Goal: Information Seeking & Learning: Find specific fact

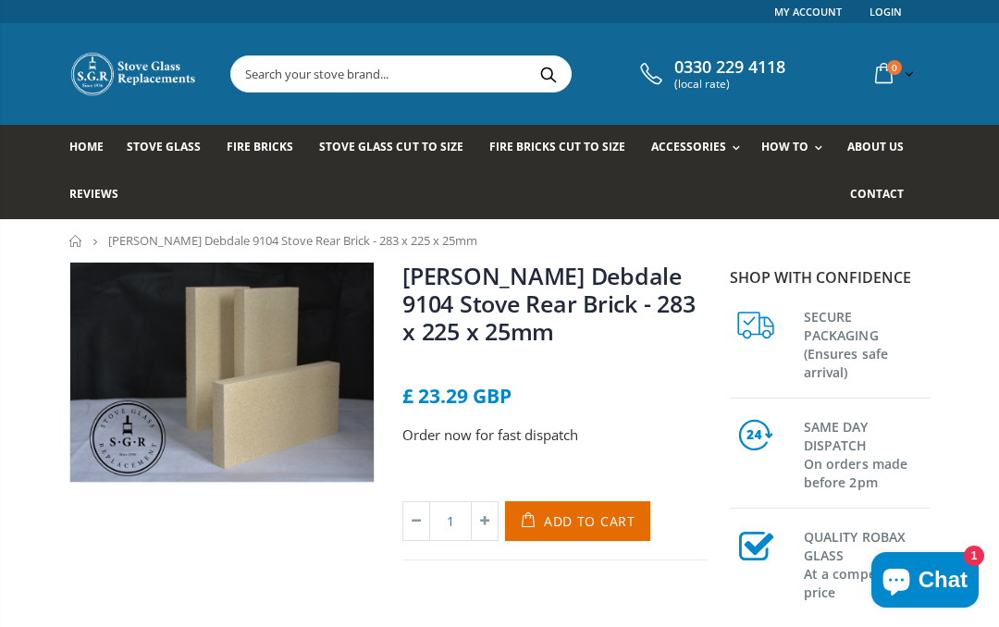
click at [271, 85] on input "text" at bounding box center [486, 73] width 510 height 35
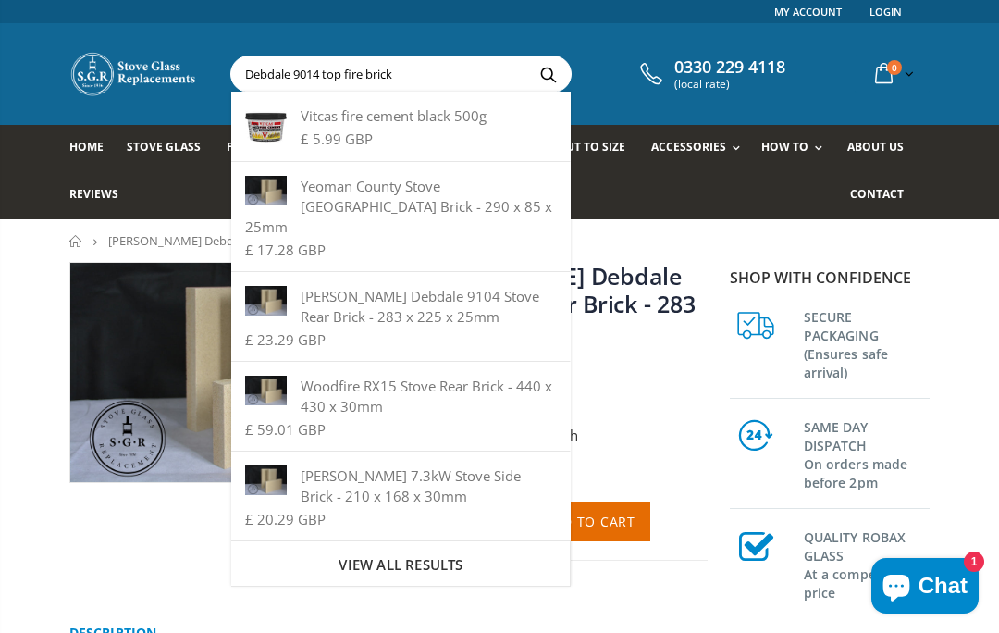
type input "Debdale 9014 top fire brick"
click at [541, 73] on button "Search" at bounding box center [548, 73] width 42 height 35
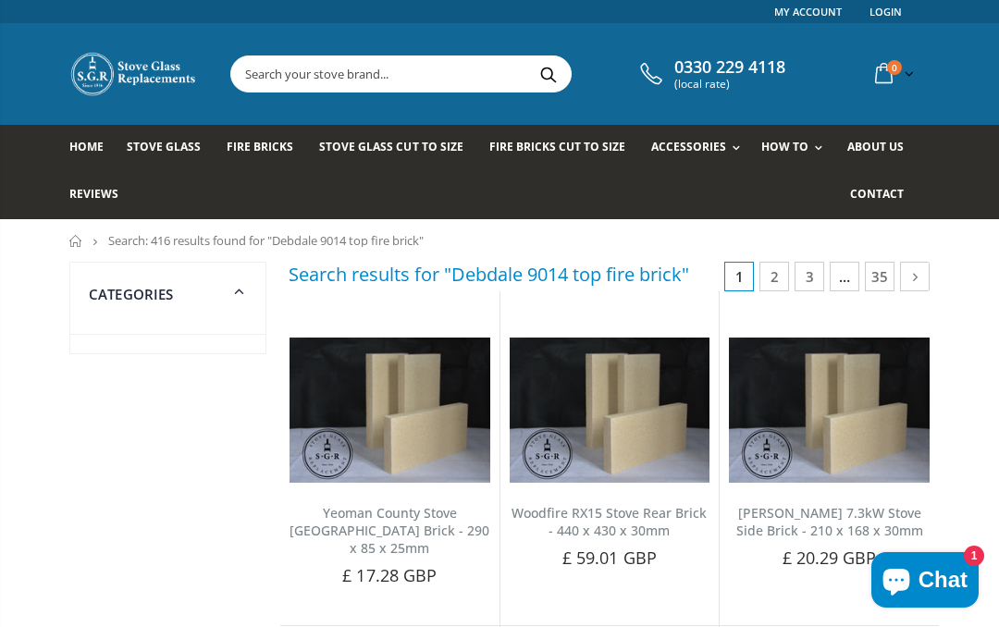
click at [269, 72] on input "text" at bounding box center [486, 73] width 510 height 35
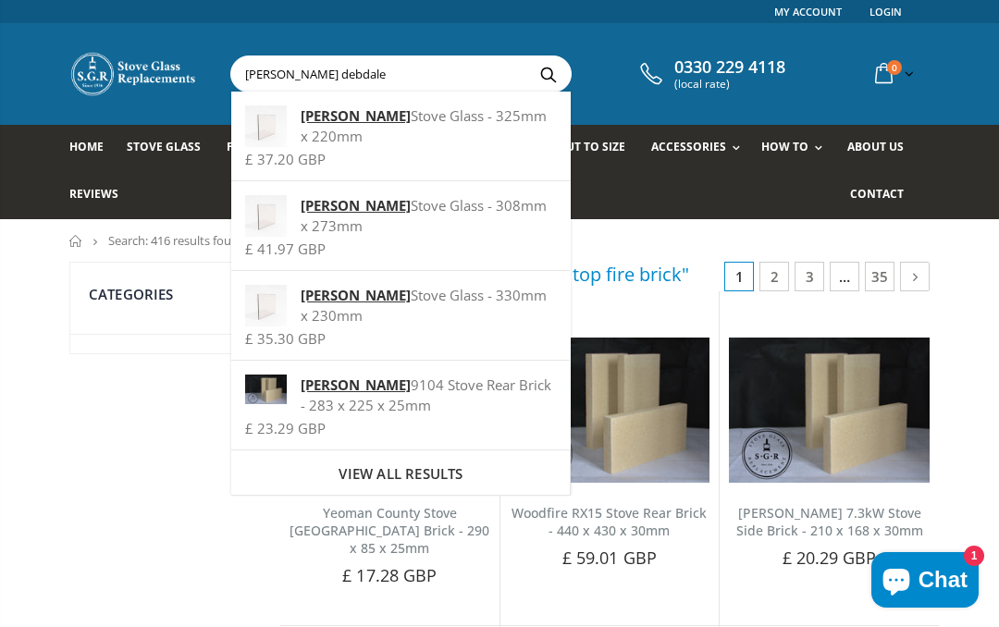
type input "Burley debdale"
click at [427, 470] on span "View all results" at bounding box center [401, 473] width 124 height 18
